Goal: Task Accomplishment & Management: Manage account settings

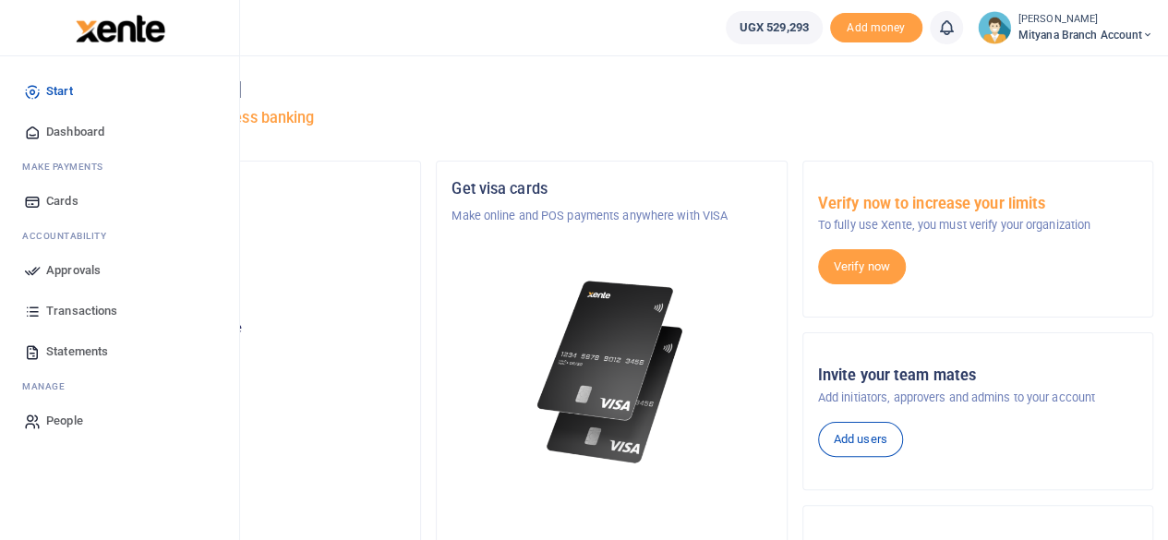
click at [74, 309] on span "Transactions" at bounding box center [81, 311] width 71 height 18
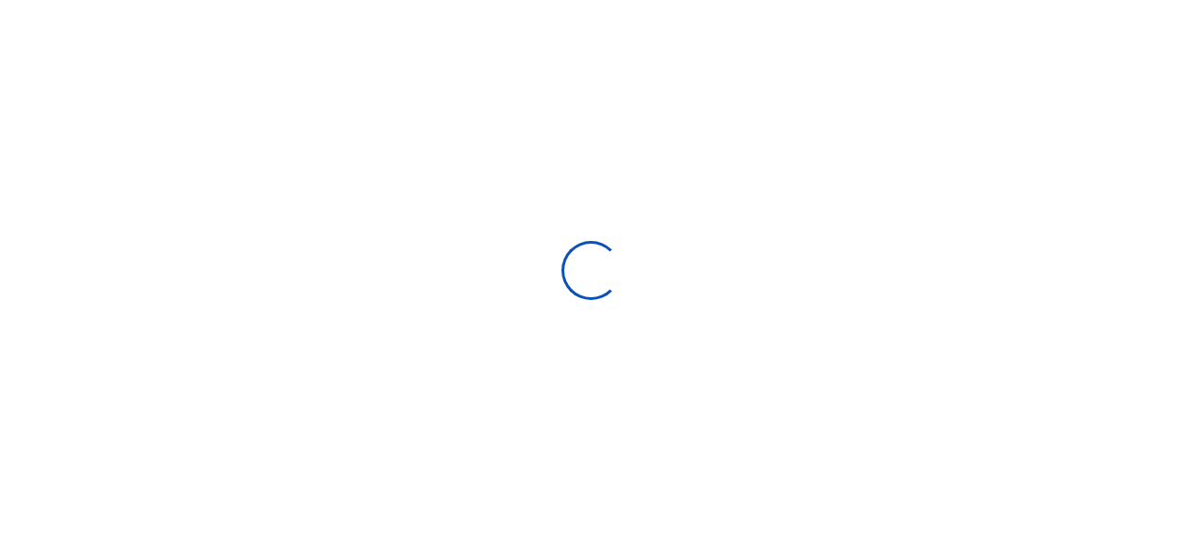
select select
type input "08/28/2025 - 09/26/2025"
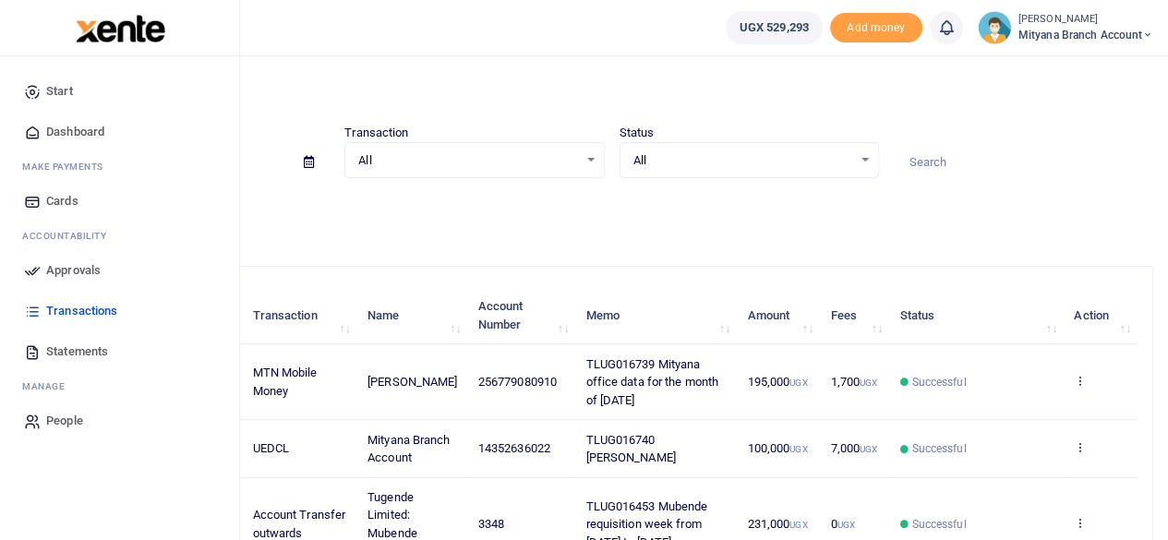
click at [59, 265] on span "Approvals" at bounding box center [73, 270] width 54 height 18
click at [80, 267] on span "Approvals" at bounding box center [73, 270] width 54 height 18
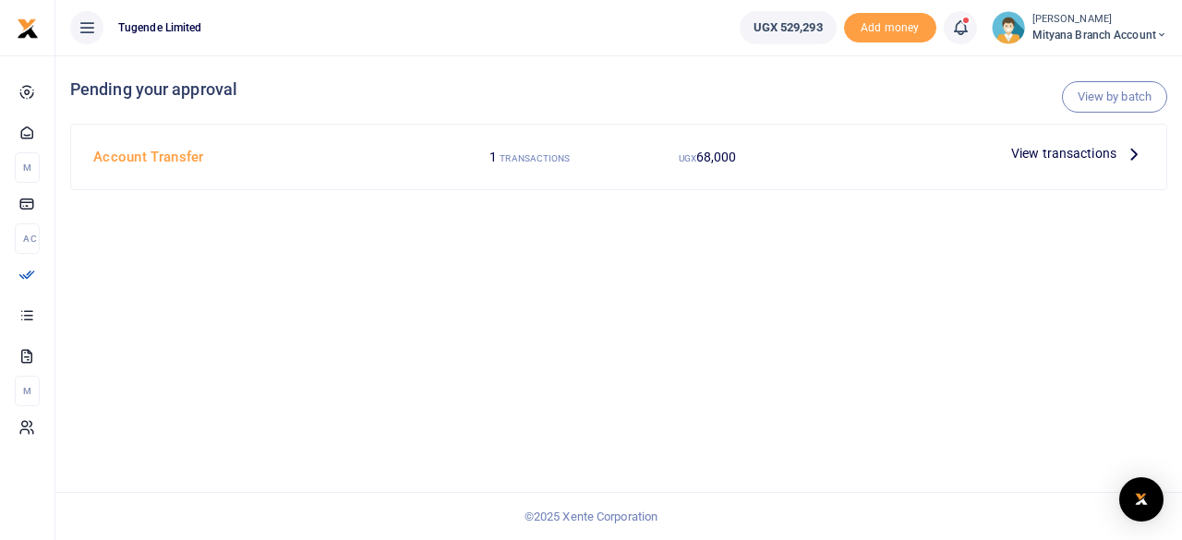
click at [1138, 153] on icon at bounding box center [1134, 153] width 20 height 20
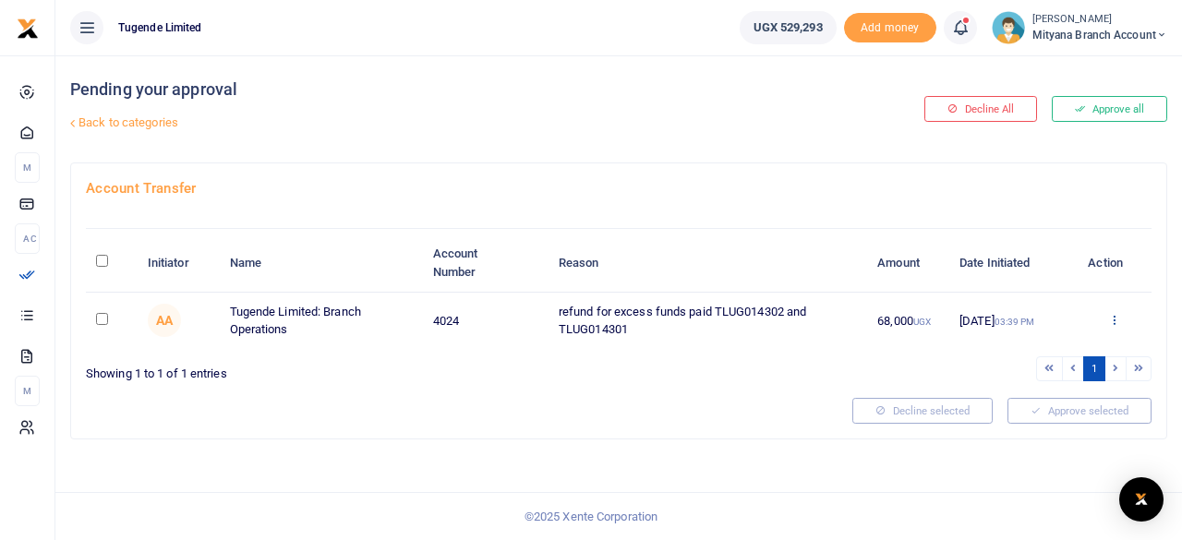
click at [1115, 317] on icon at bounding box center [1114, 319] width 12 height 13
click at [1027, 348] on link "Approve" at bounding box center [1047, 350] width 146 height 26
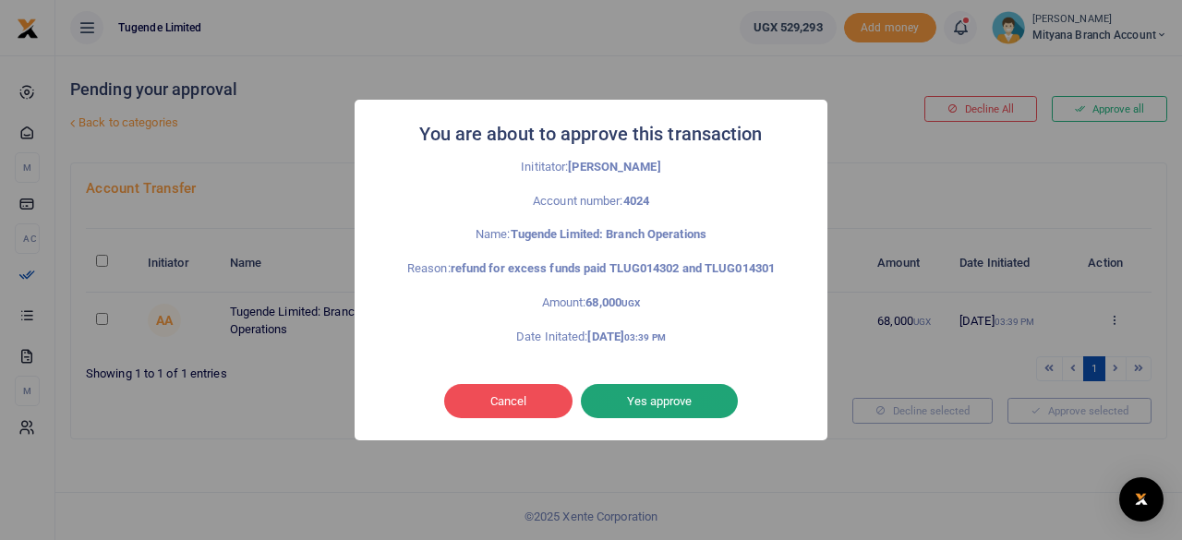
click at [636, 384] on button "Yes approve" at bounding box center [659, 401] width 157 height 35
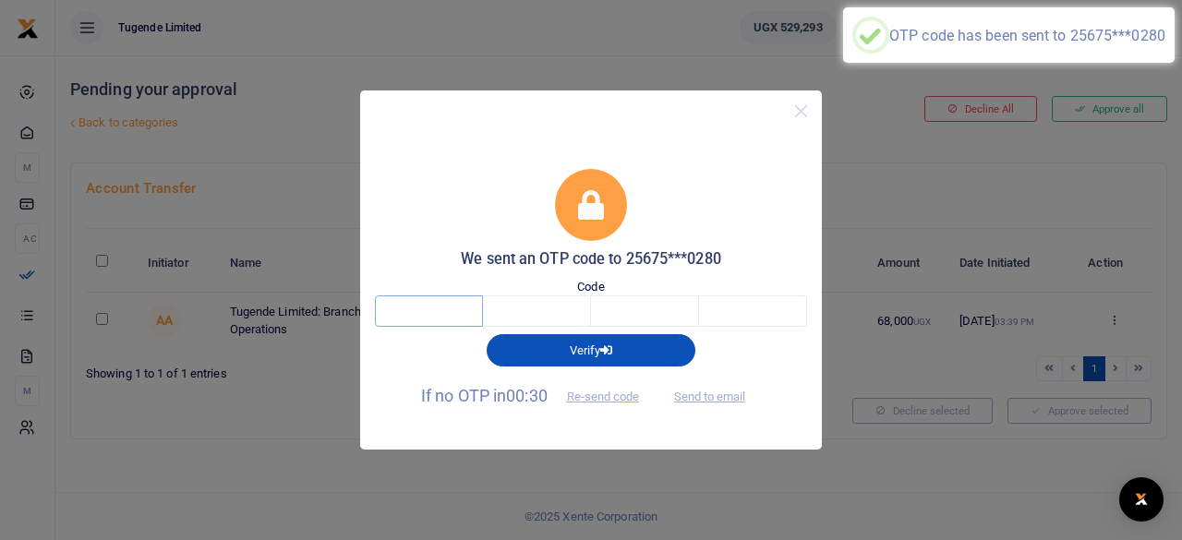
click at [425, 313] on input "text" at bounding box center [429, 311] width 108 height 31
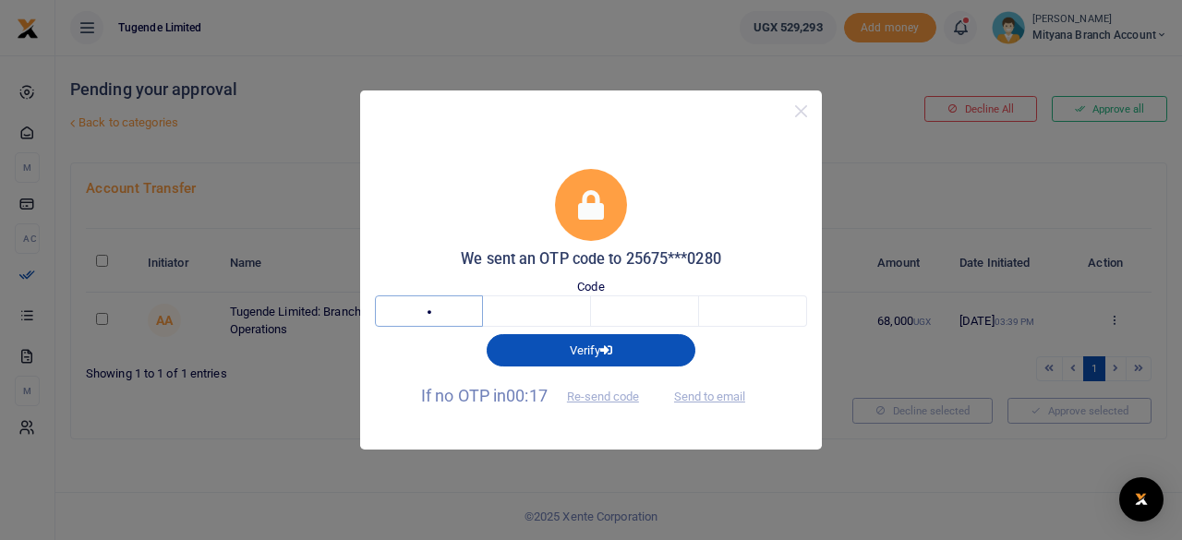
type input "3"
type input "7"
type input "8"
type input "7"
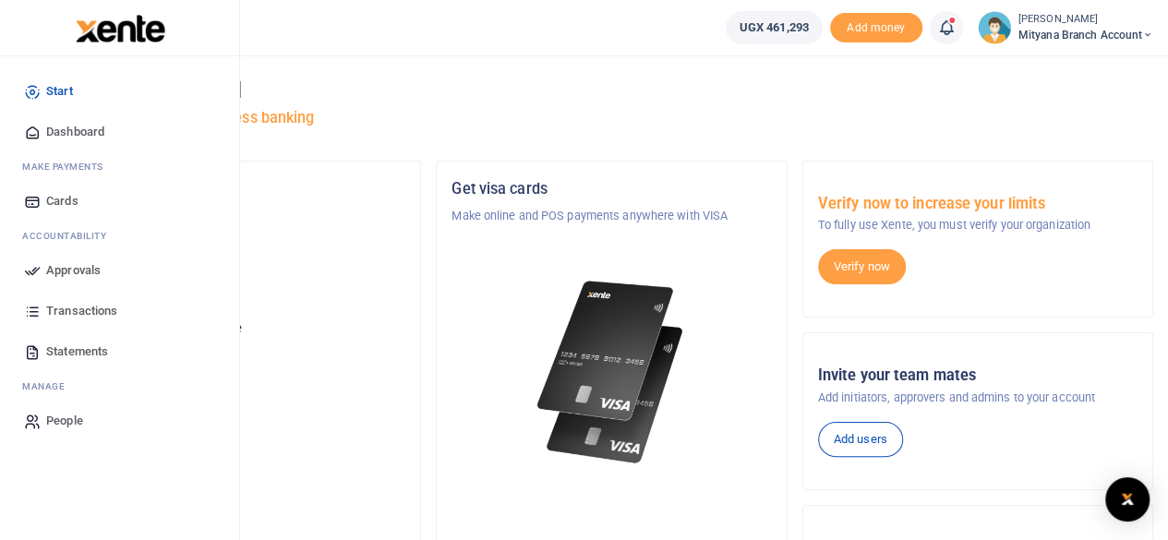
click at [75, 267] on span "Approvals" at bounding box center [73, 270] width 54 height 18
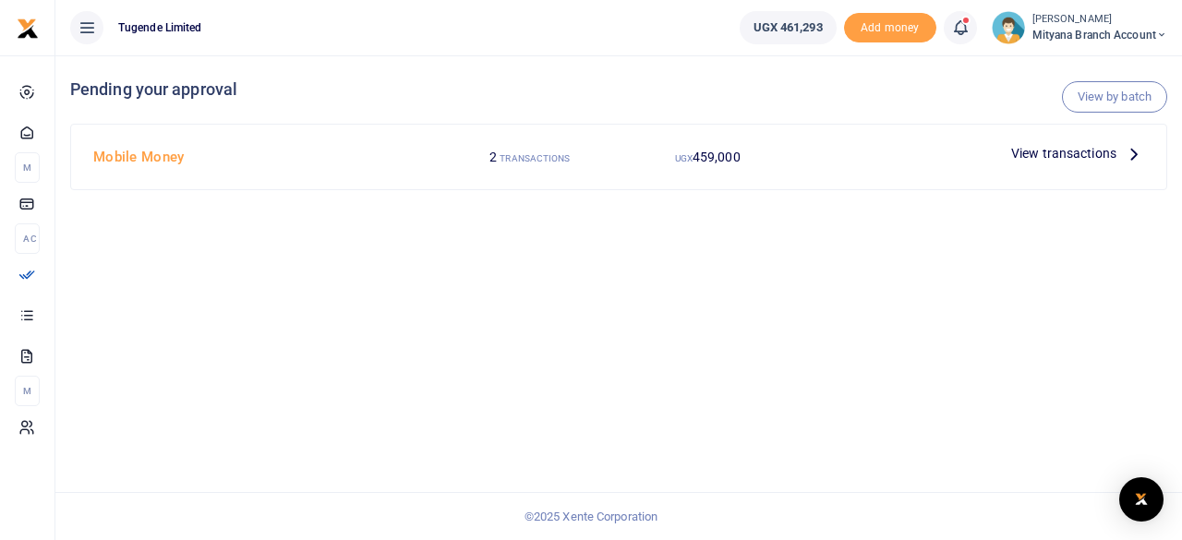
click at [1130, 154] on icon at bounding box center [1134, 153] width 20 height 20
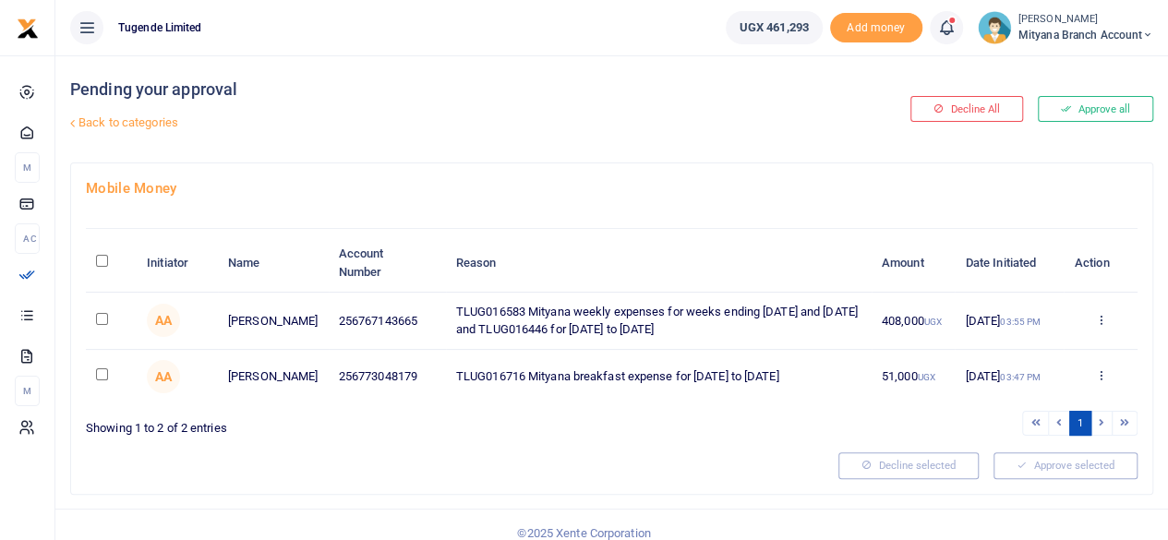
click at [1095, 308] on td "Approve Decline Details" at bounding box center [1101, 321] width 74 height 57
click at [1095, 321] on icon at bounding box center [1100, 319] width 12 height 13
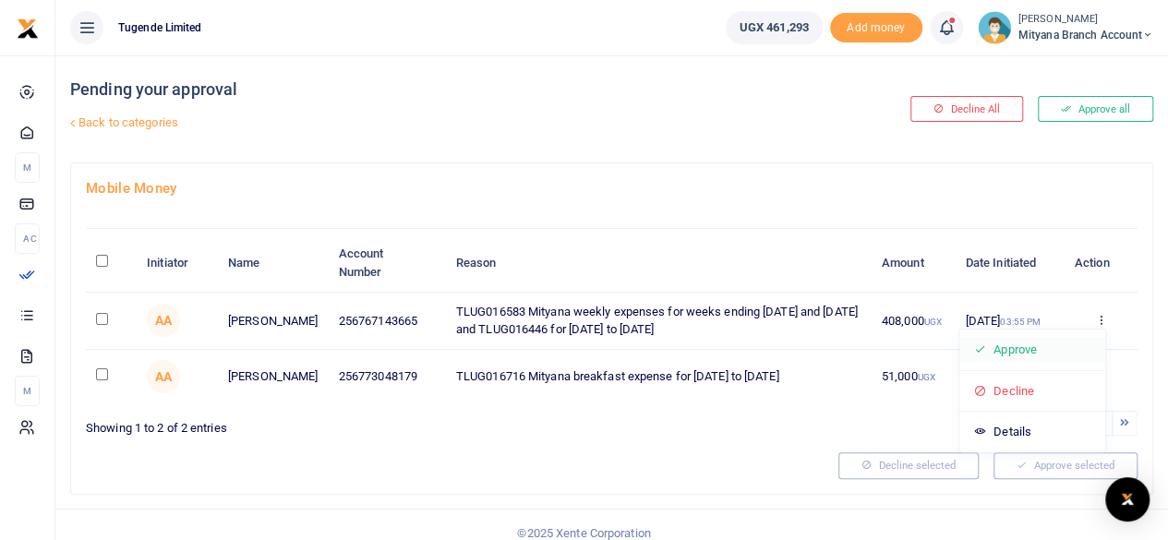
click at [1020, 346] on link "Approve" at bounding box center [1032, 350] width 146 height 26
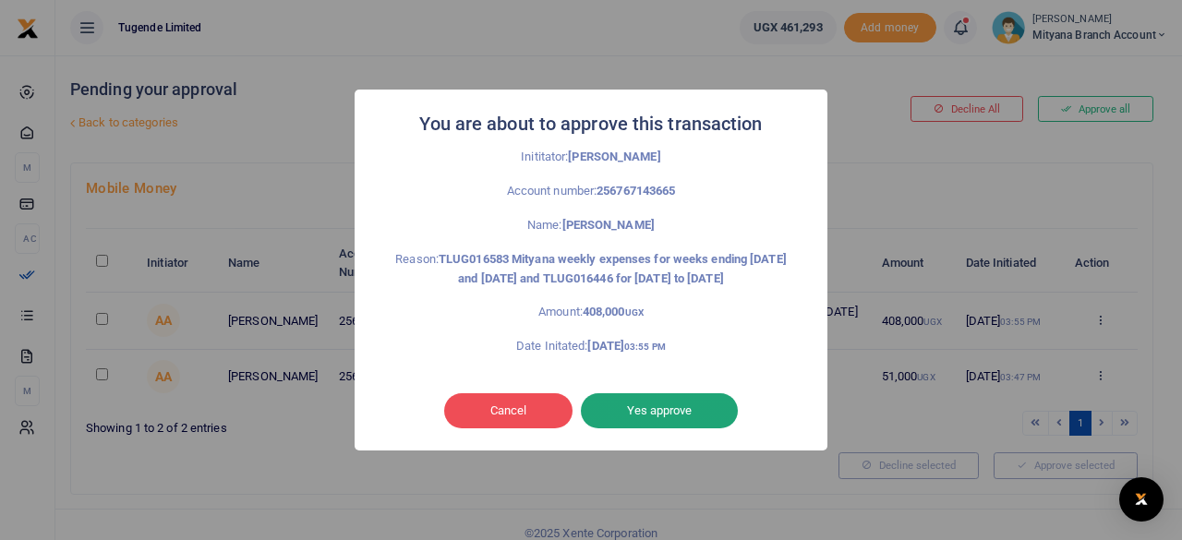
click at [668, 422] on button "Yes approve" at bounding box center [659, 410] width 157 height 35
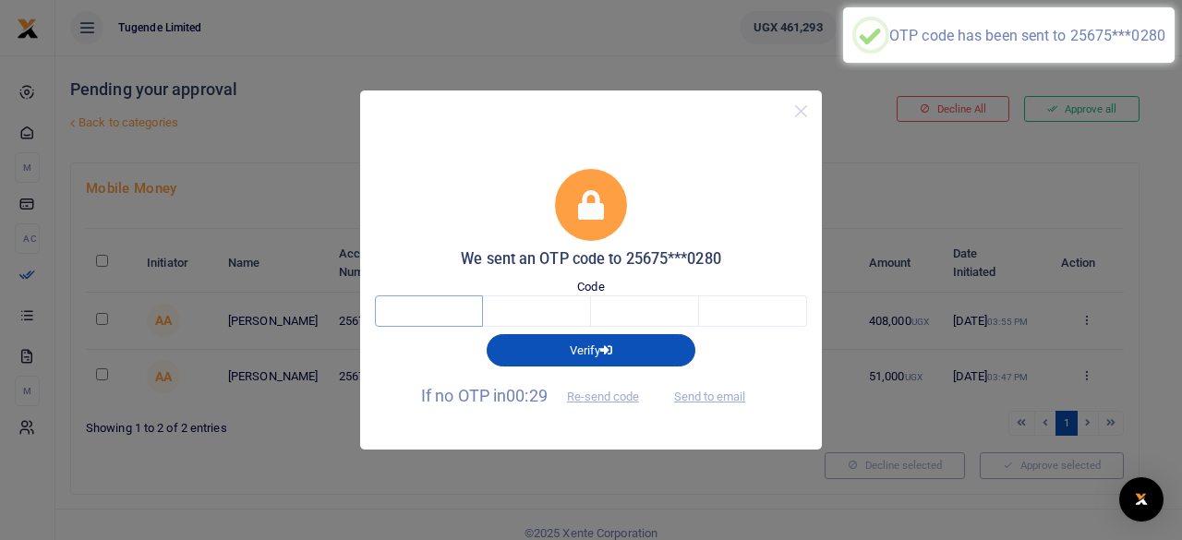
click at [456, 311] on input "text" at bounding box center [429, 311] width 108 height 31
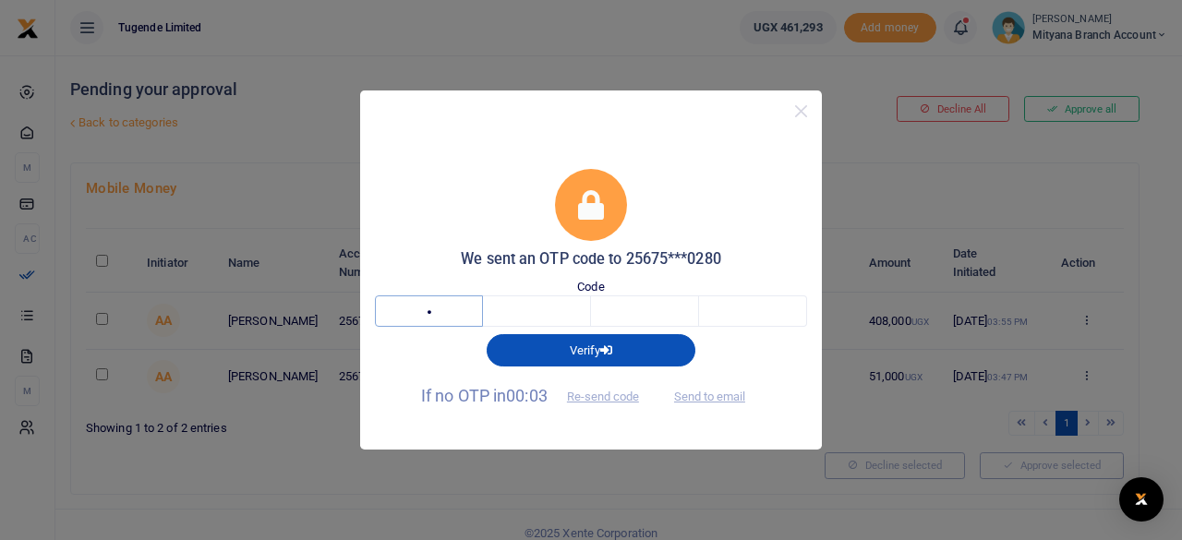
type input "7"
type input "4"
type input "8"
type input "0"
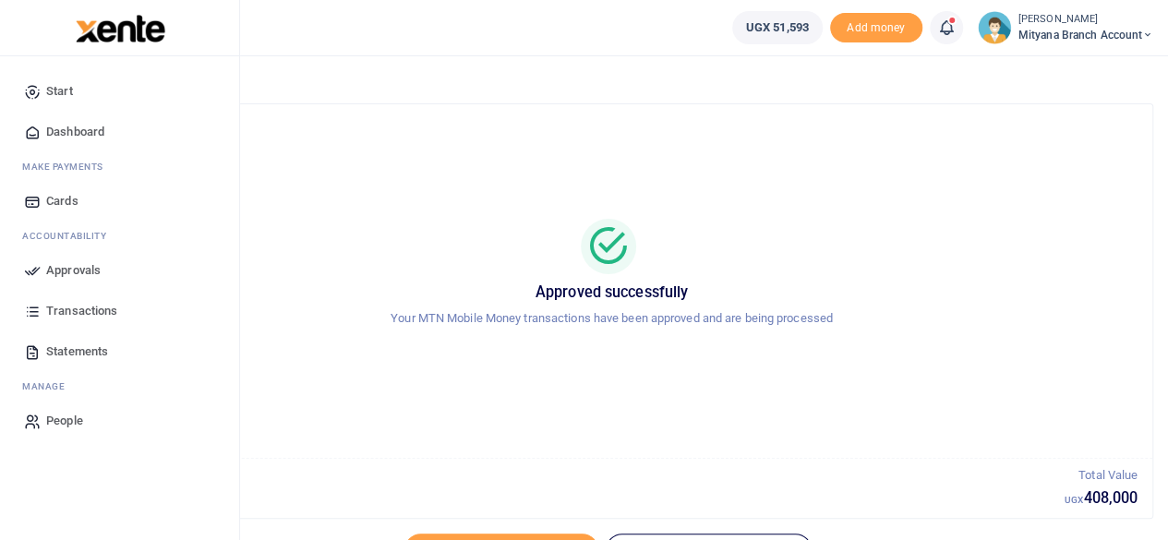
click at [66, 261] on span "Approvals" at bounding box center [73, 270] width 54 height 18
click at [69, 267] on span "Approvals" at bounding box center [73, 270] width 54 height 18
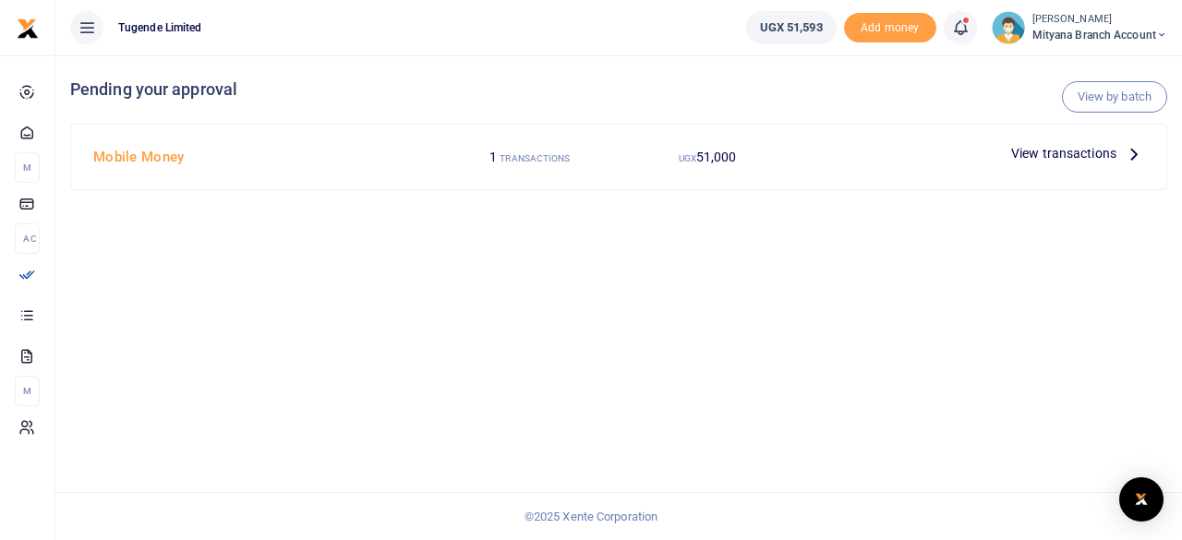
click at [1134, 147] on icon at bounding box center [1134, 153] width 20 height 20
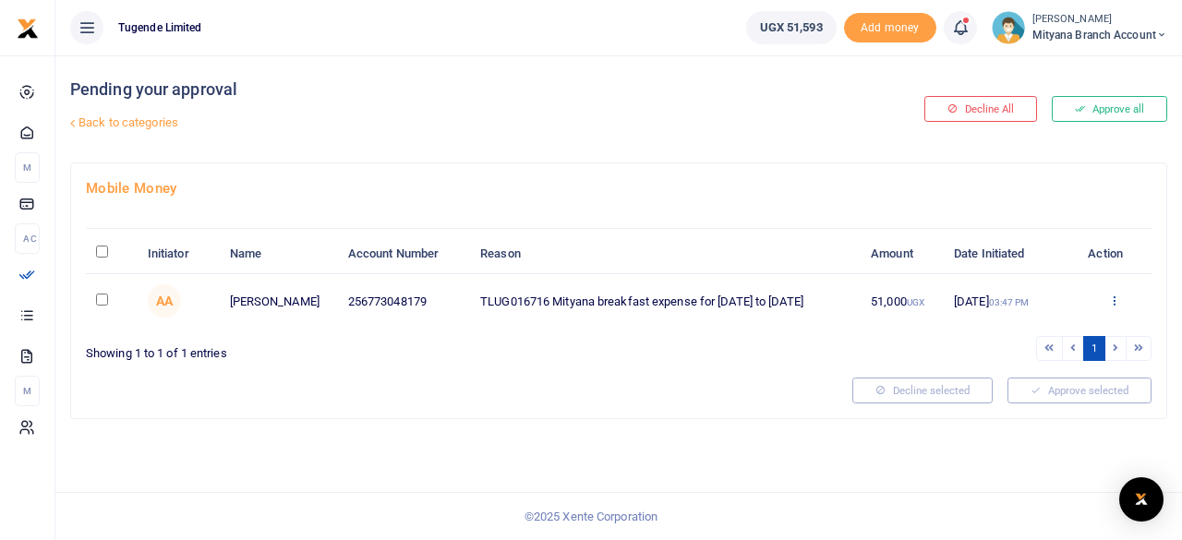
click at [1116, 301] on icon at bounding box center [1114, 300] width 12 height 13
click at [1032, 333] on link "Approve" at bounding box center [1047, 331] width 146 height 26
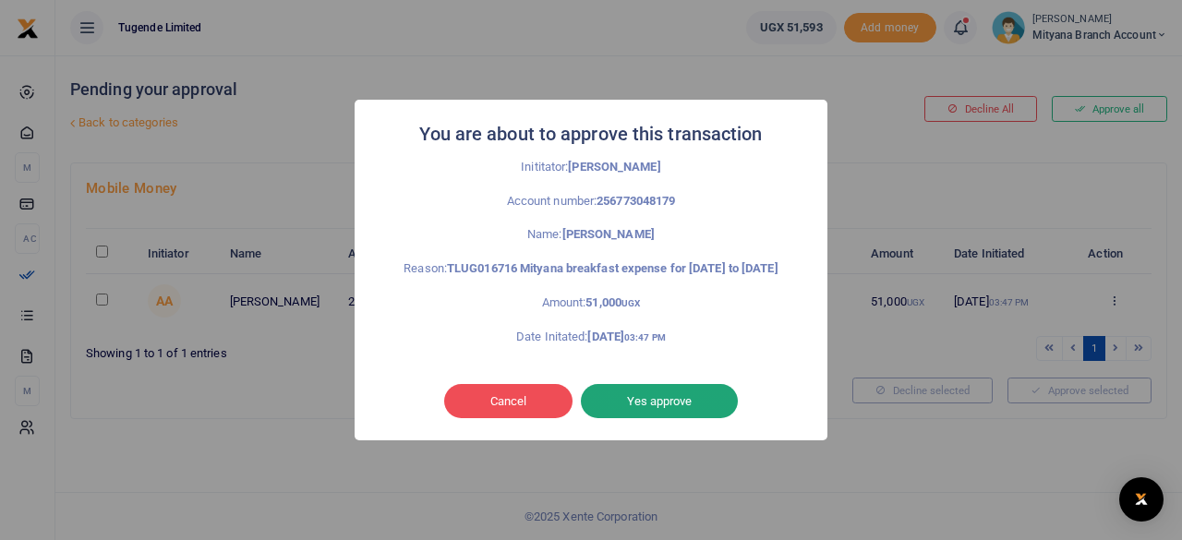
click at [663, 406] on button "Yes approve" at bounding box center [659, 401] width 157 height 35
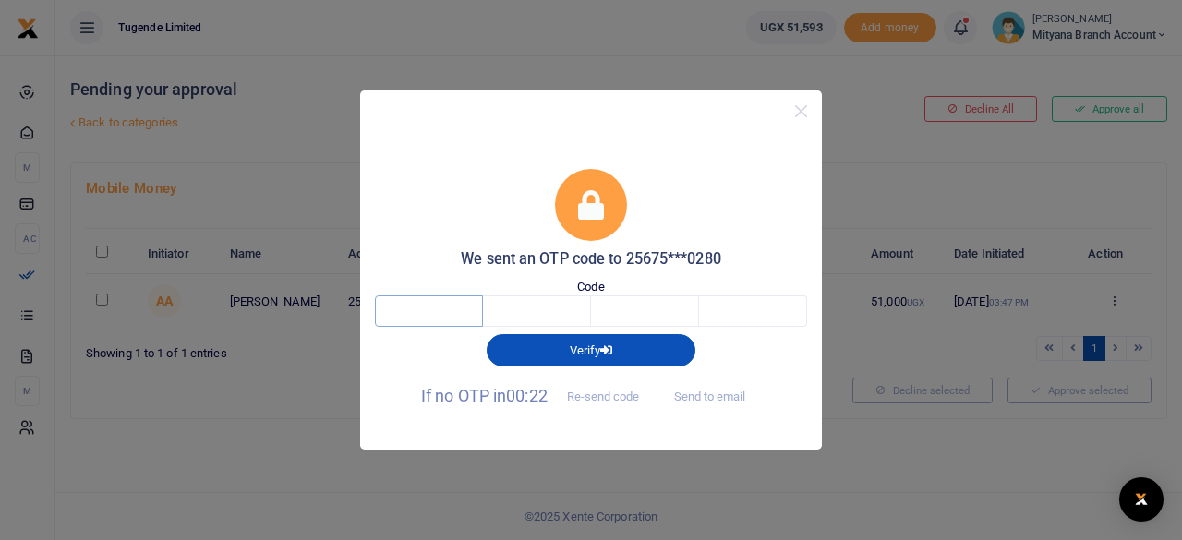
click at [443, 312] on input "text" at bounding box center [429, 311] width 108 height 31
type input "5"
type input "3"
type input "2"
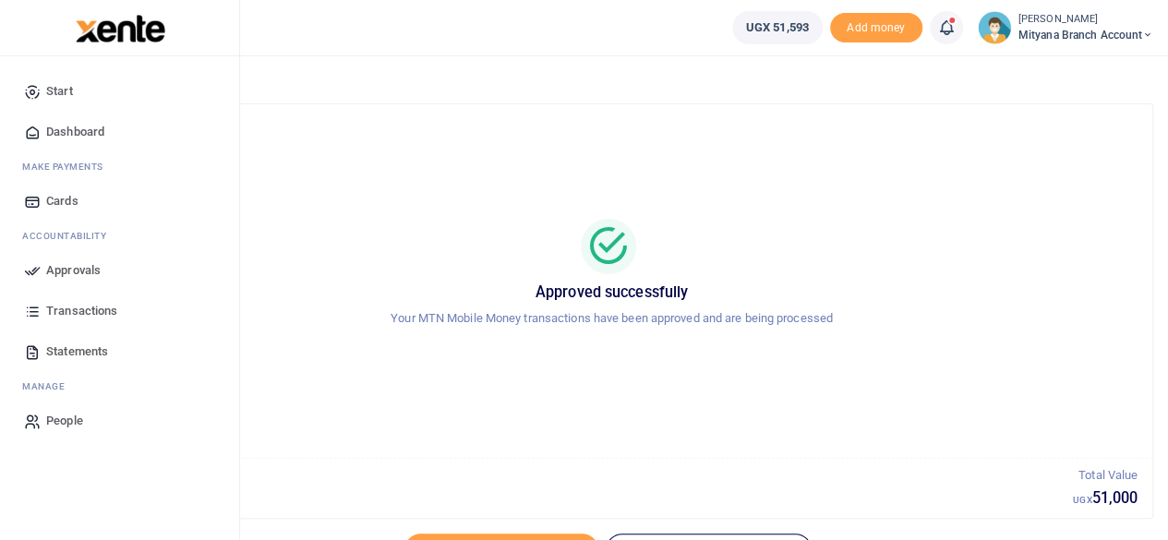
click at [76, 125] on span "Dashboard" at bounding box center [75, 132] width 58 height 18
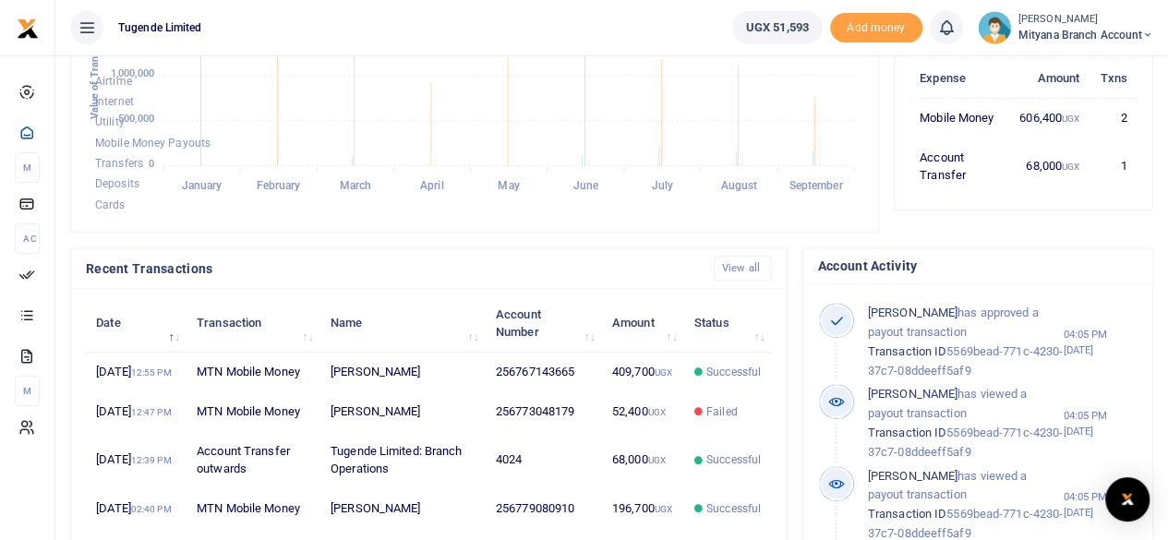
scroll to position [473, 0]
